Goal: Navigation & Orientation: Find specific page/section

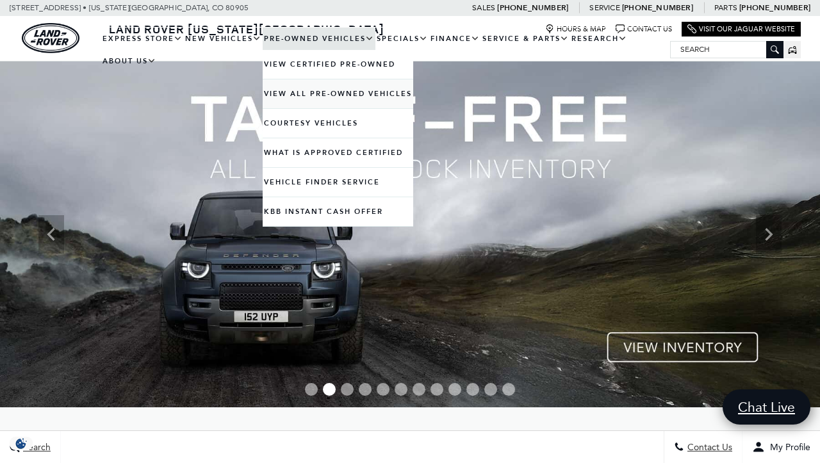
click at [316, 106] on link "View All Pre-Owned Vehicles" at bounding box center [338, 93] width 151 height 29
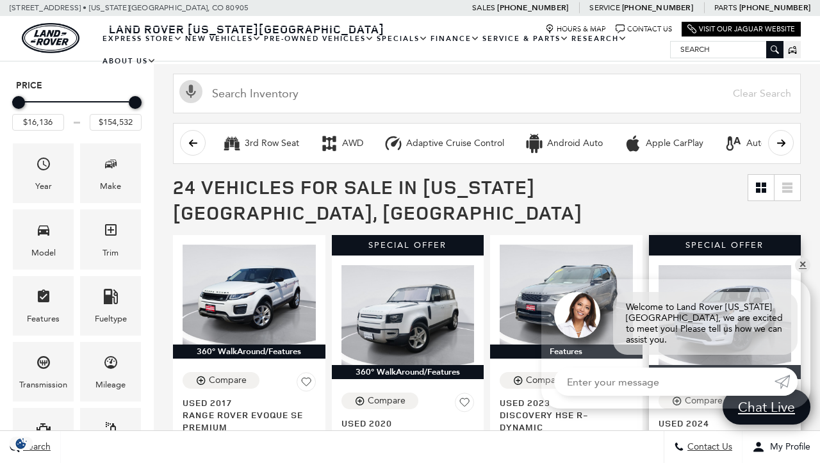
scroll to position [133, 0]
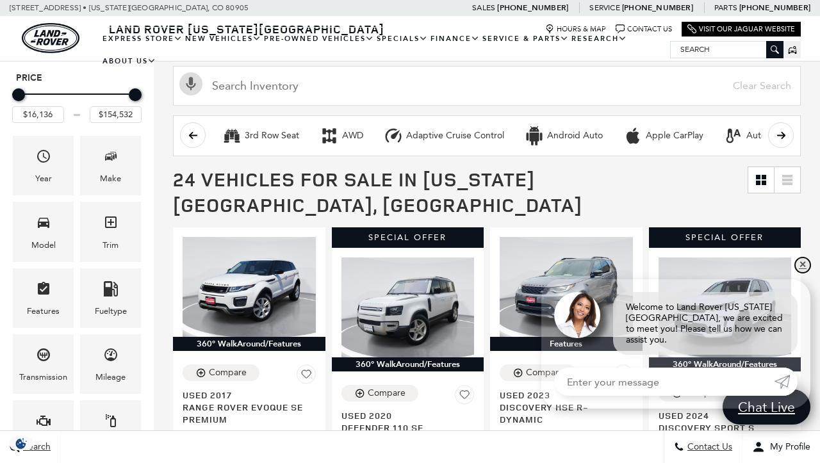
click at [803, 273] on link "✕" at bounding box center [802, 265] width 15 height 15
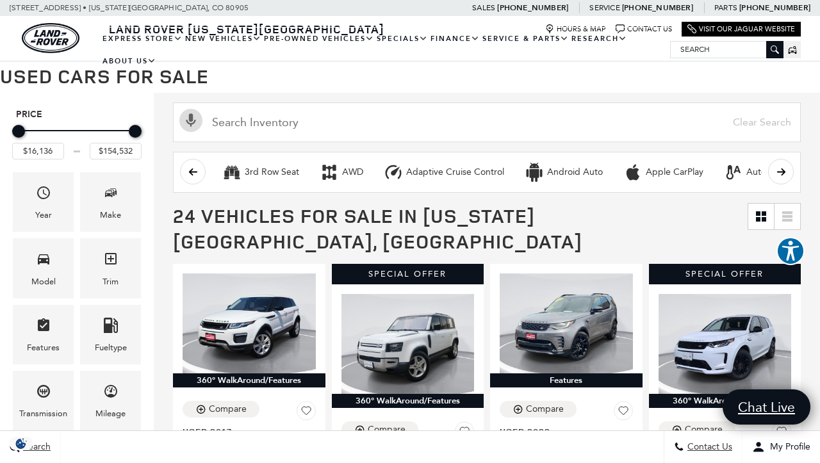
scroll to position [99, 0]
